Goal: Task Accomplishment & Management: Manage account settings

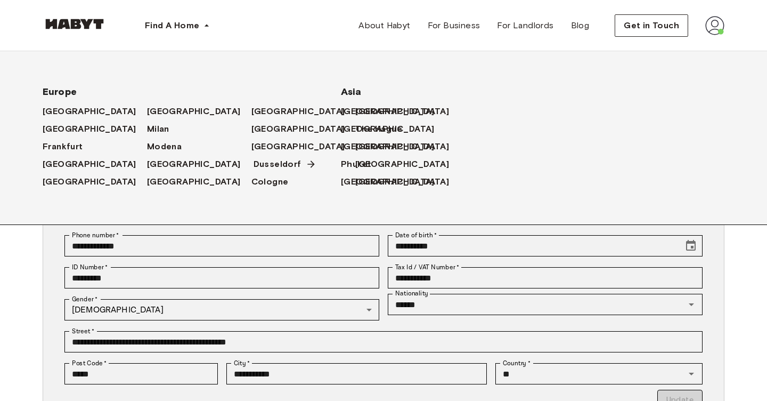
scroll to position [15, 0]
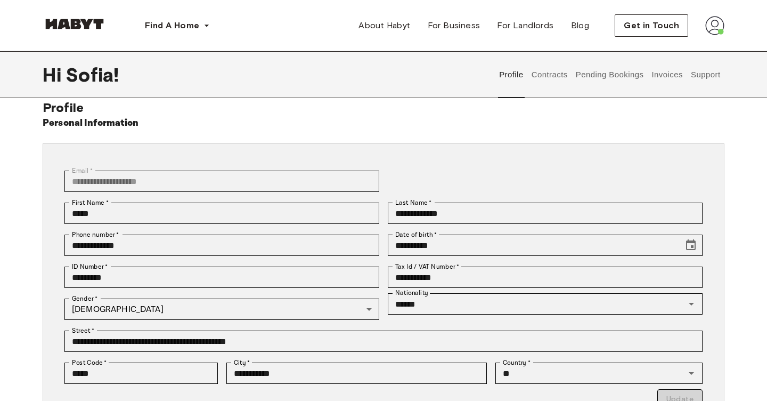
click at [660, 77] on button "Invoices" at bounding box center [668, 74] width 34 height 47
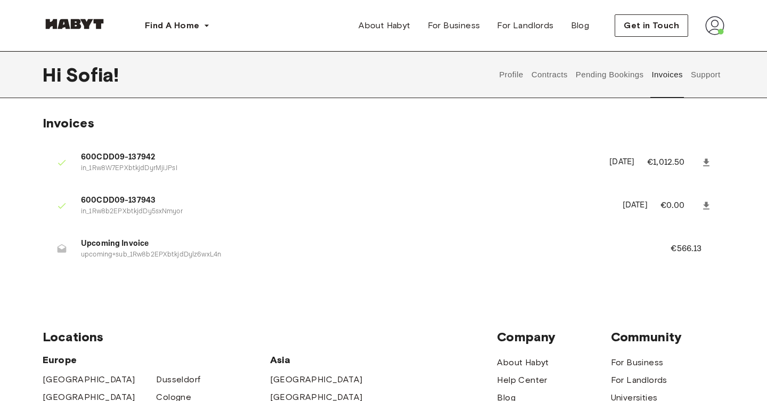
click at [557, 78] on button "Contracts" at bounding box center [549, 74] width 39 height 47
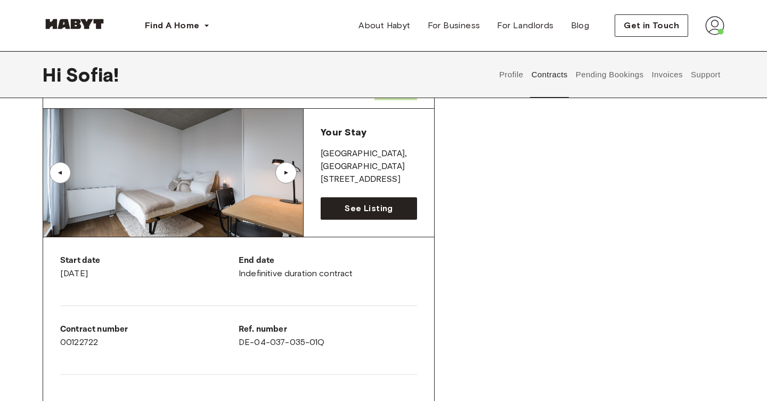
scroll to position [63, 0]
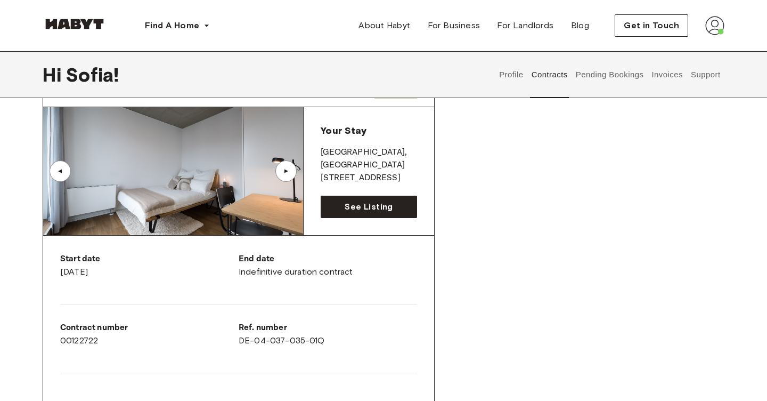
click at [286, 170] on div "▲" at bounding box center [286, 171] width 11 height 6
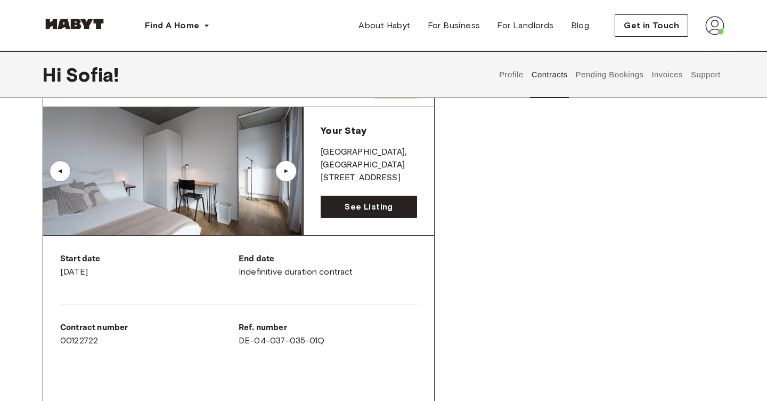
click at [286, 170] on div "▲" at bounding box center [286, 171] width 11 height 6
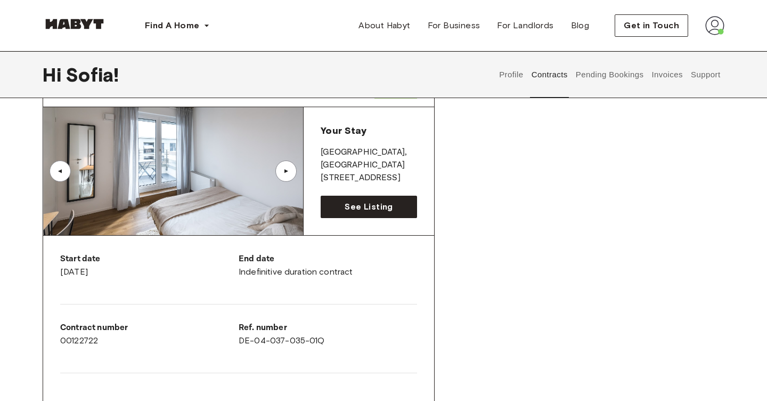
click at [62, 171] on div "▲" at bounding box center [60, 171] width 11 height 6
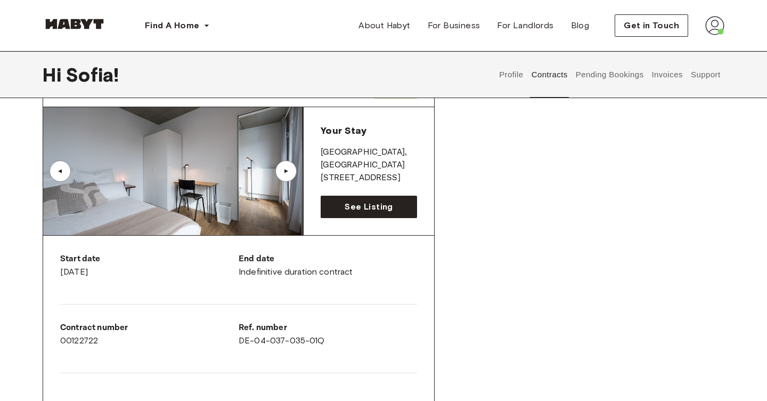
click at [289, 167] on div "▲" at bounding box center [285, 170] width 21 height 21
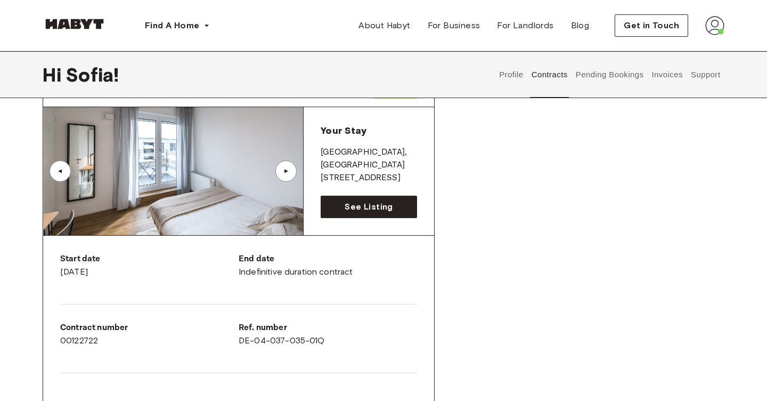
click at [289, 167] on div "▲" at bounding box center [285, 170] width 21 height 21
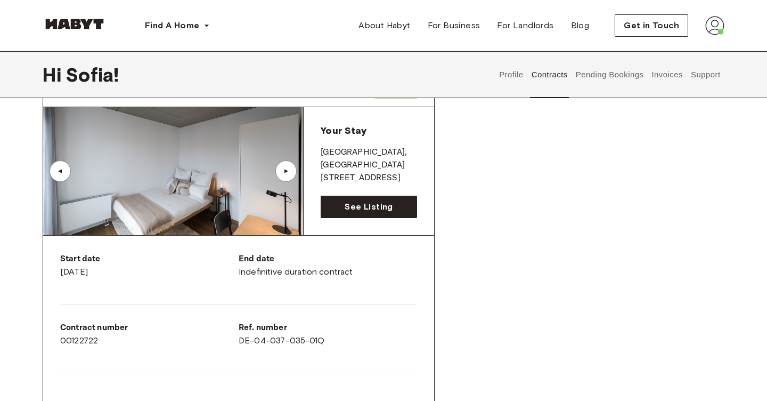
click at [289, 167] on div "▲" at bounding box center [285, 170] width 21 height 21
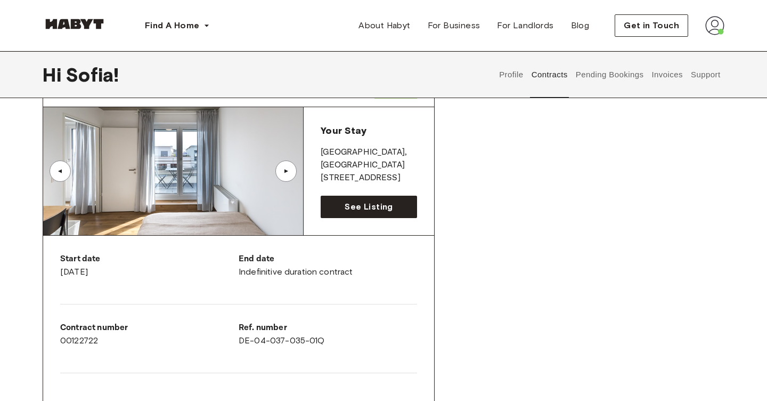
click at [289, 167] on div "▲" at bounding box center [285, 170] width 21 height 21
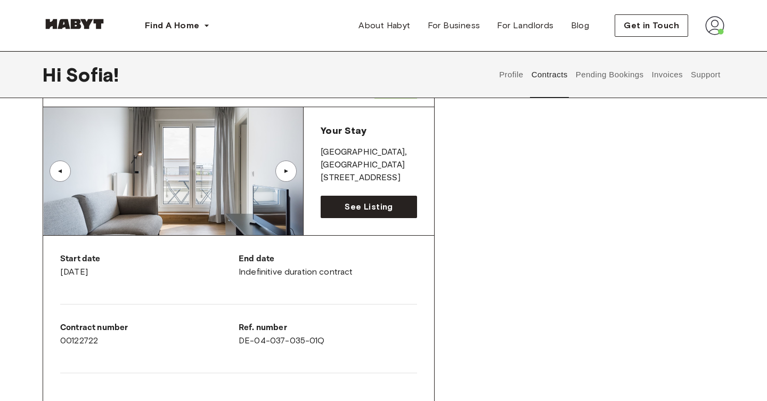
click at [68, 177] on div "▲" at bounding box center [60, 170] width 21 height 21
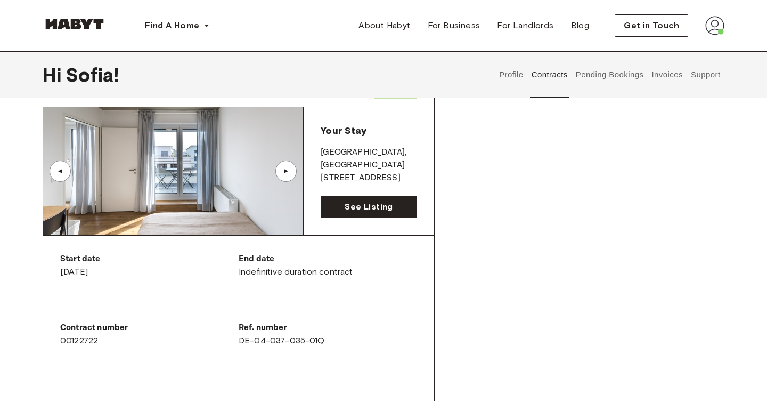
click at [289, 171] on div "▲" at bounding box center [286, 171] width 11 height 6
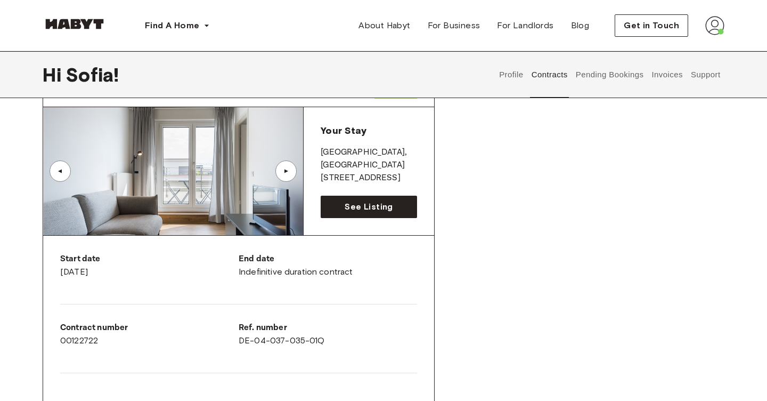
click at [289, 171] on div "▲" at bounding box center [286, 171] width 11 height 6
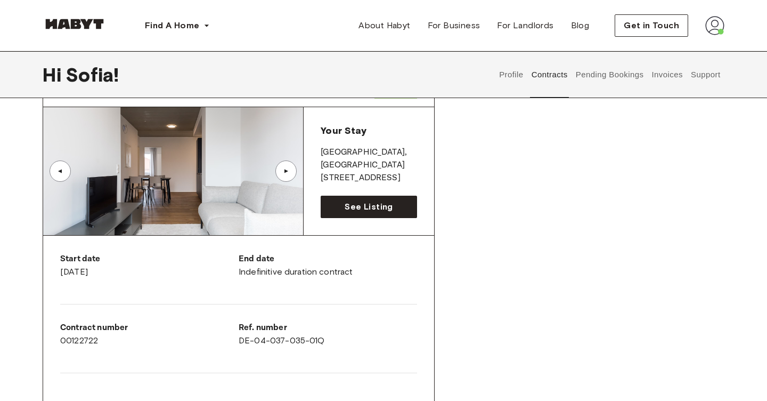
click at [289, 171] on div "▲" at bounding box center [286, 171] width 11 height 6
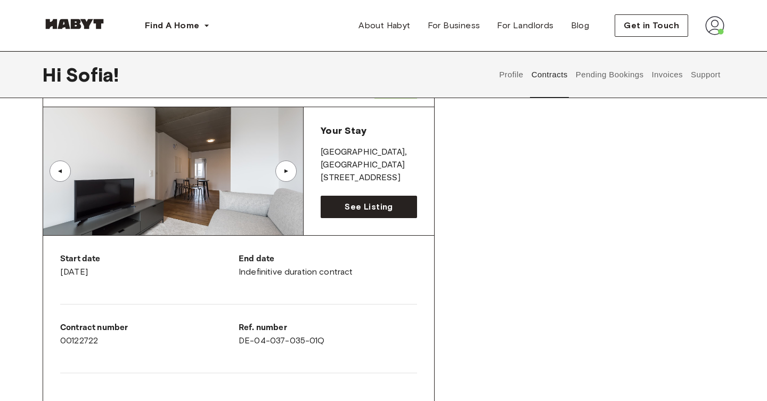
click at [53, 176] on div "▲" at bounding box center [60, 170] width 21 height 21
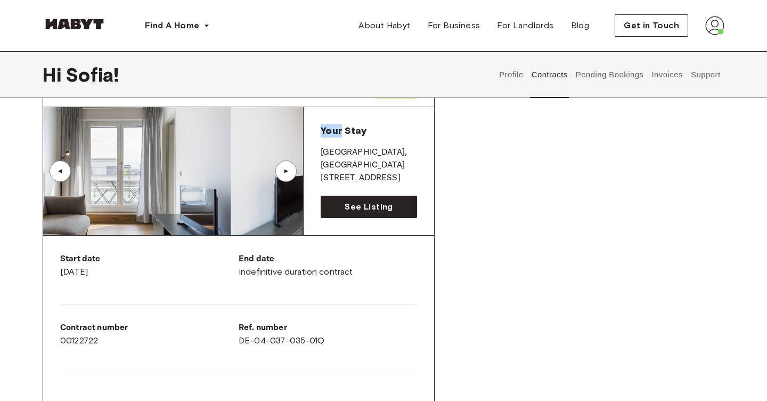
click at [53, 176] on div "▲" at bounding box center [60, 170] width 21 height 21
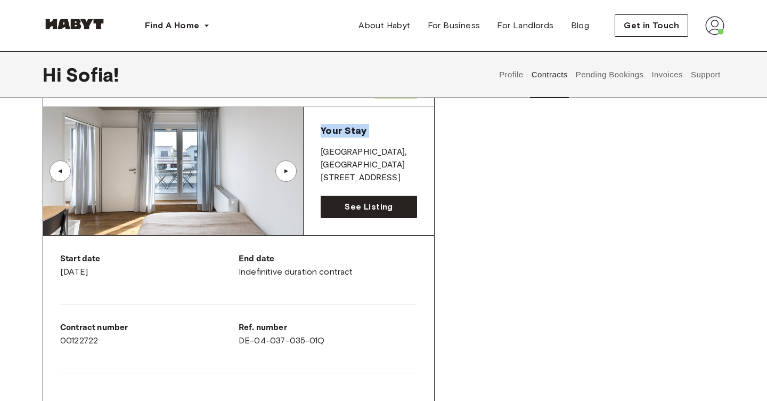
click at [281, 173] on div "▲" at bounding box center [285, 170] width 21 height 21
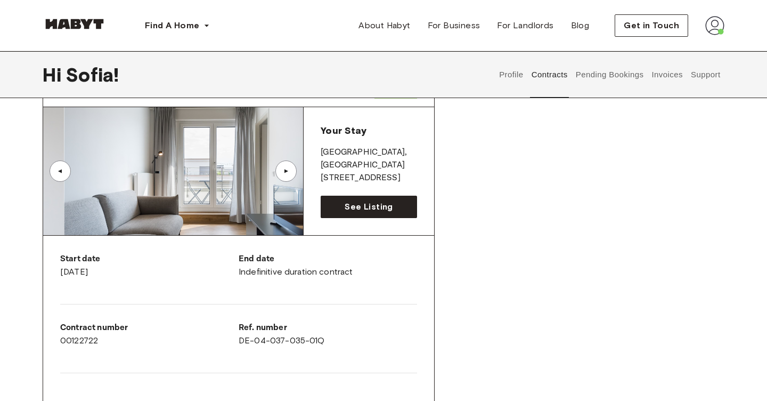
click at [281, 173] on div "▲" at bounding box center [285, 170] width 21 height 21
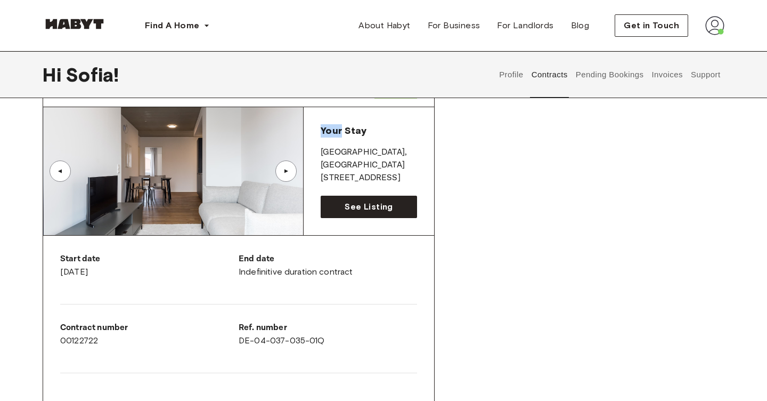
click at [281, 173] on div "▲" at bounding box center [285, 170] width 21 height 21
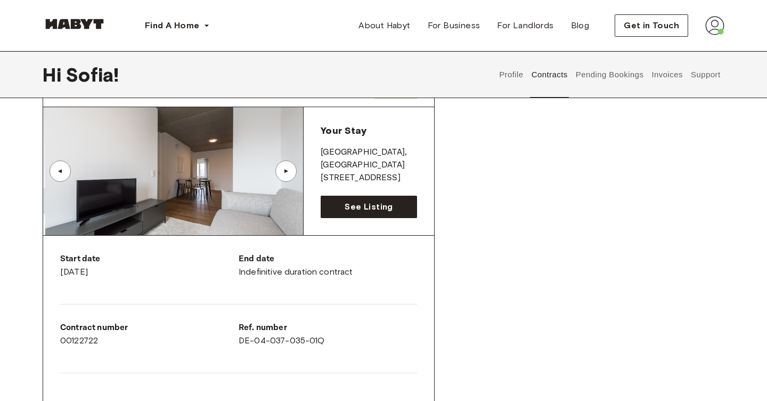
click at [281, 173] on div "▲" at bounding box center [285, 170] width 21 height 21
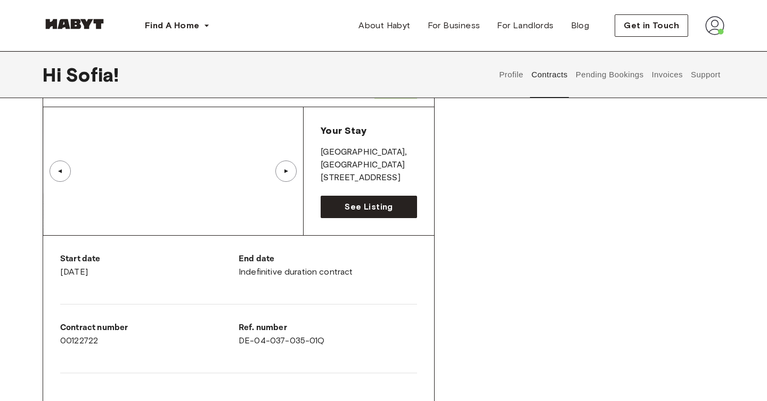
click at [281, 173] on div "▲" at bounding box center [285, 170] width 21 height 21
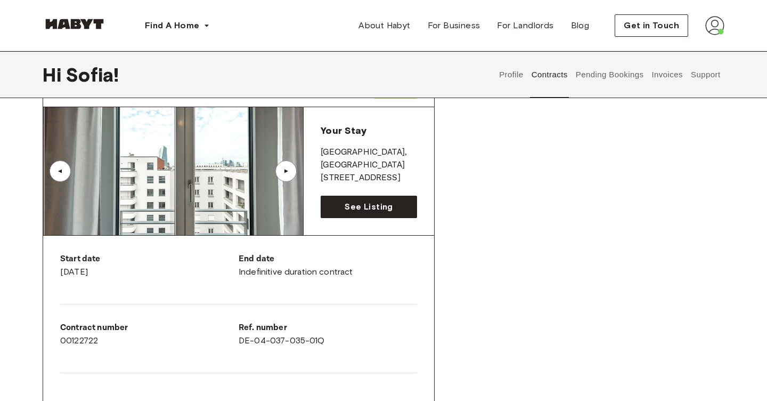
click at [281, 173] on div "▲" at bounding box center [285, 170] width 21 height 21
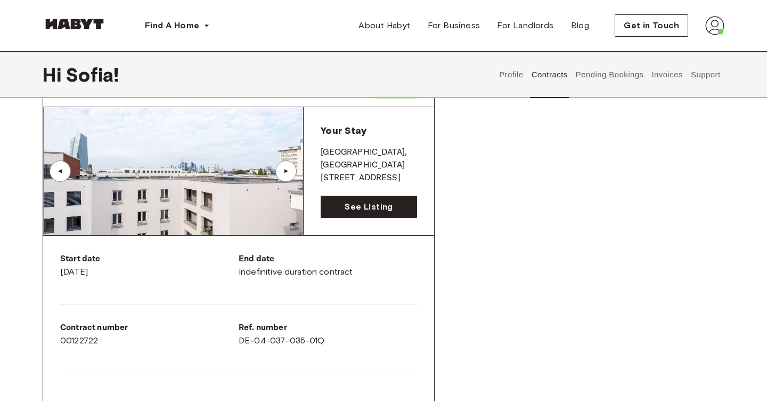
click at [281, 173] on div "▲" at bounding box center [285, 170] width 21 height 21
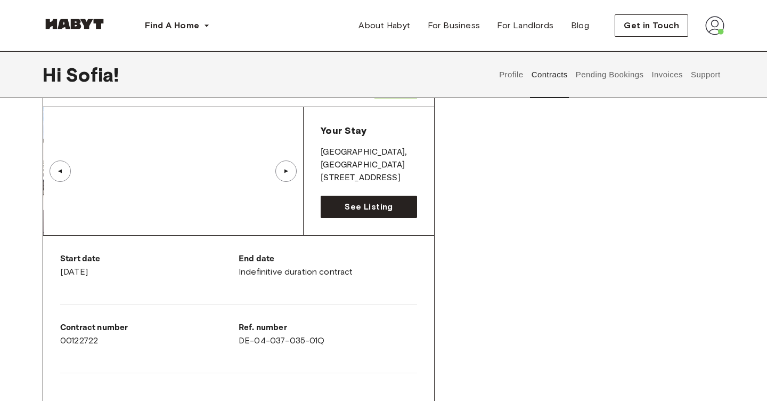
click at [281, 173] on div "▲" at bounding box center [285, 170] width 21 height 21
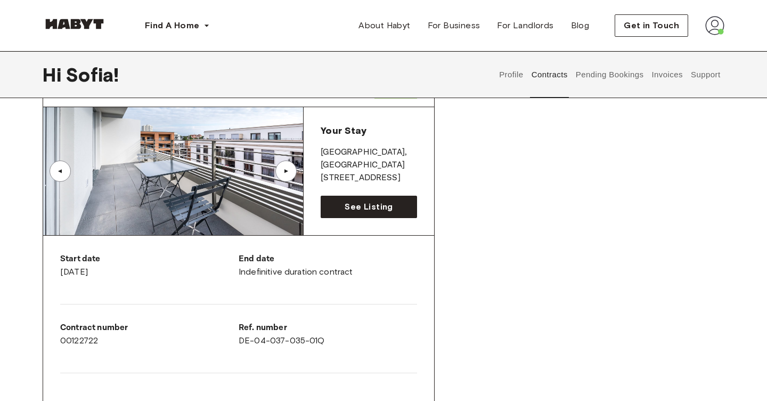
click at [286, 171] on div "▲" at bounding box center [286, 171] width 11 height 6
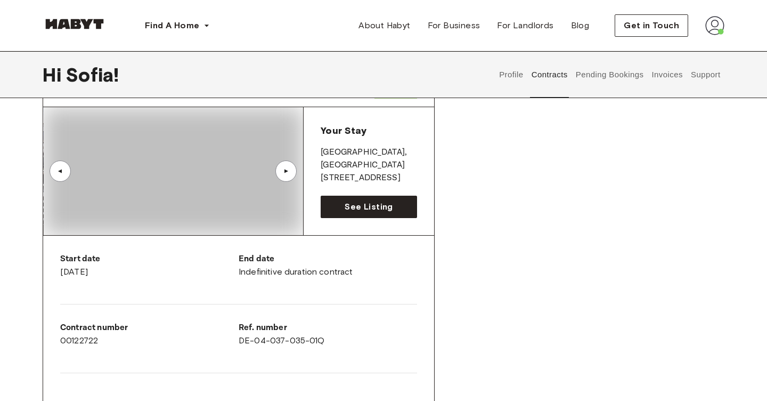
click at [286, 171] on div "▲" at bounding box center [286, 171] width 11 height 6
